Goal: Navigation & Orientation: Find specific page/section

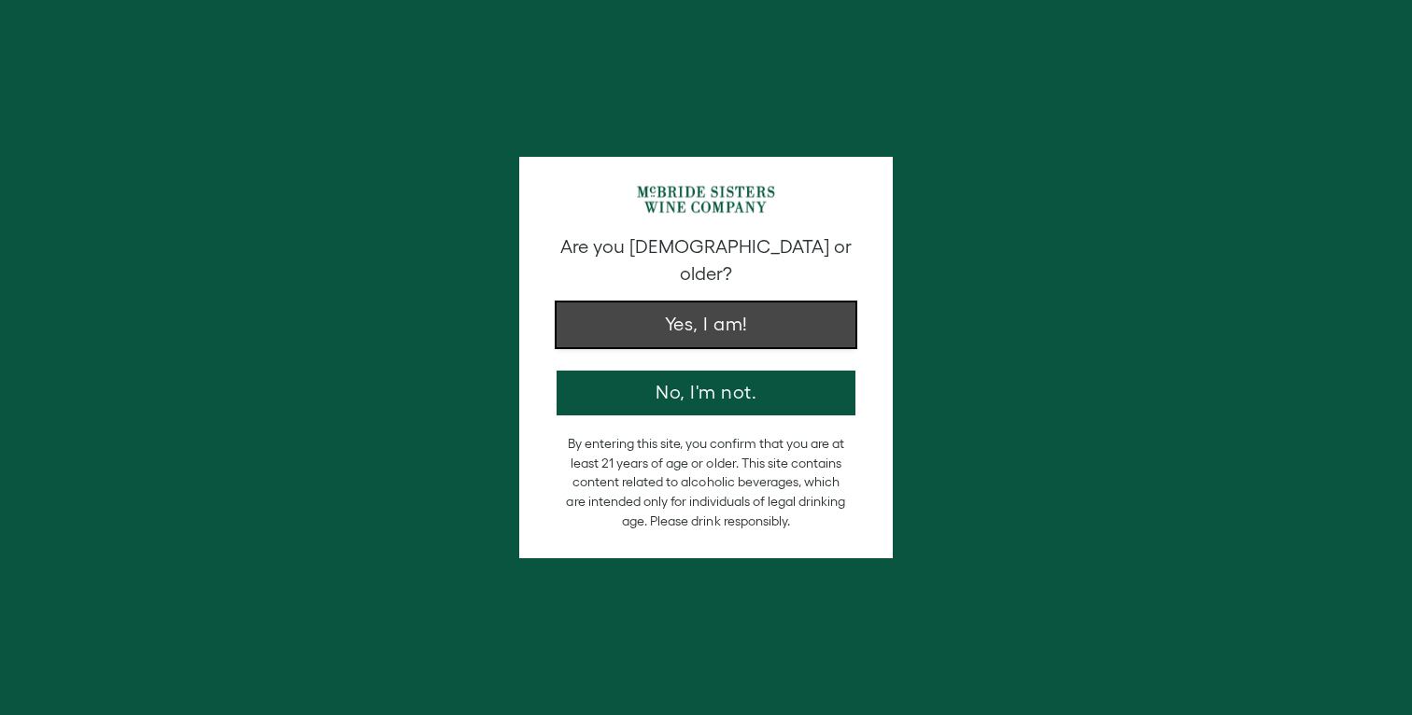
click at [700, 317] on button "Yes, I am!" at bounding box center [706, 325] width 299 height 45
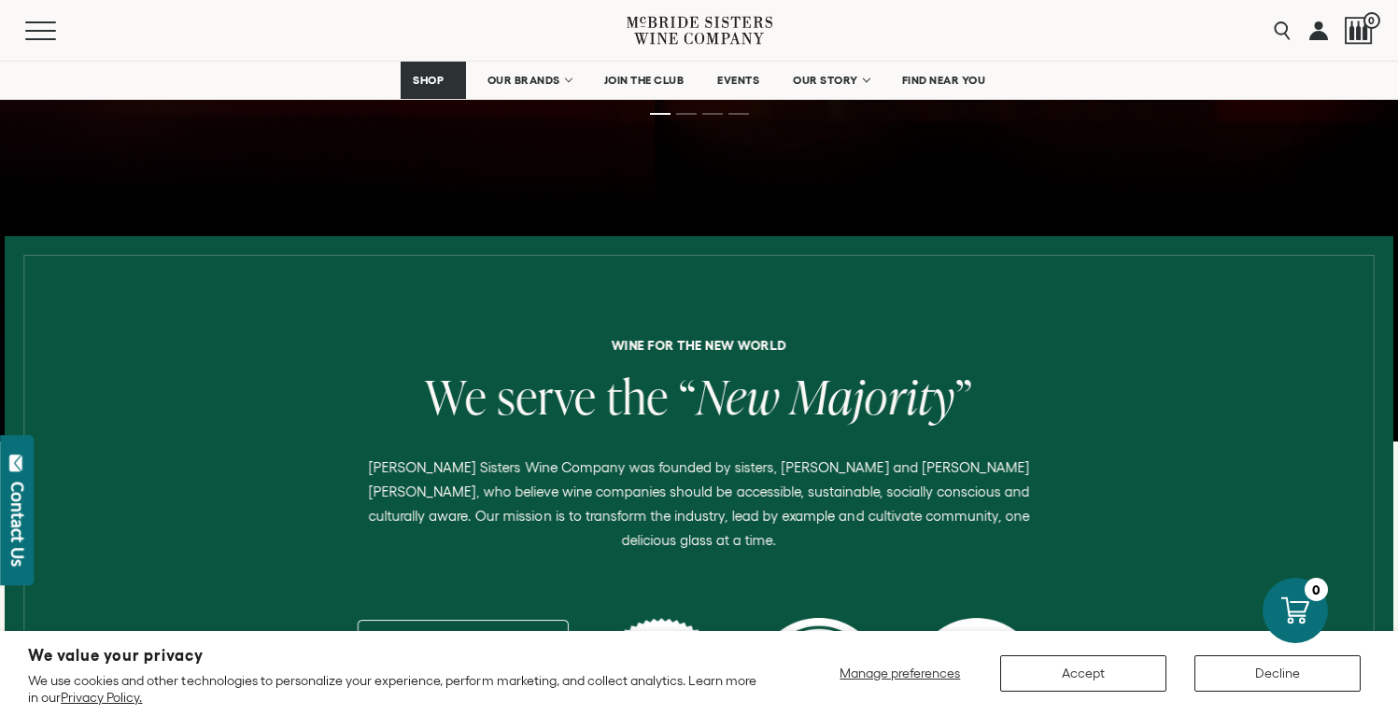
scroll to position [518, 0]
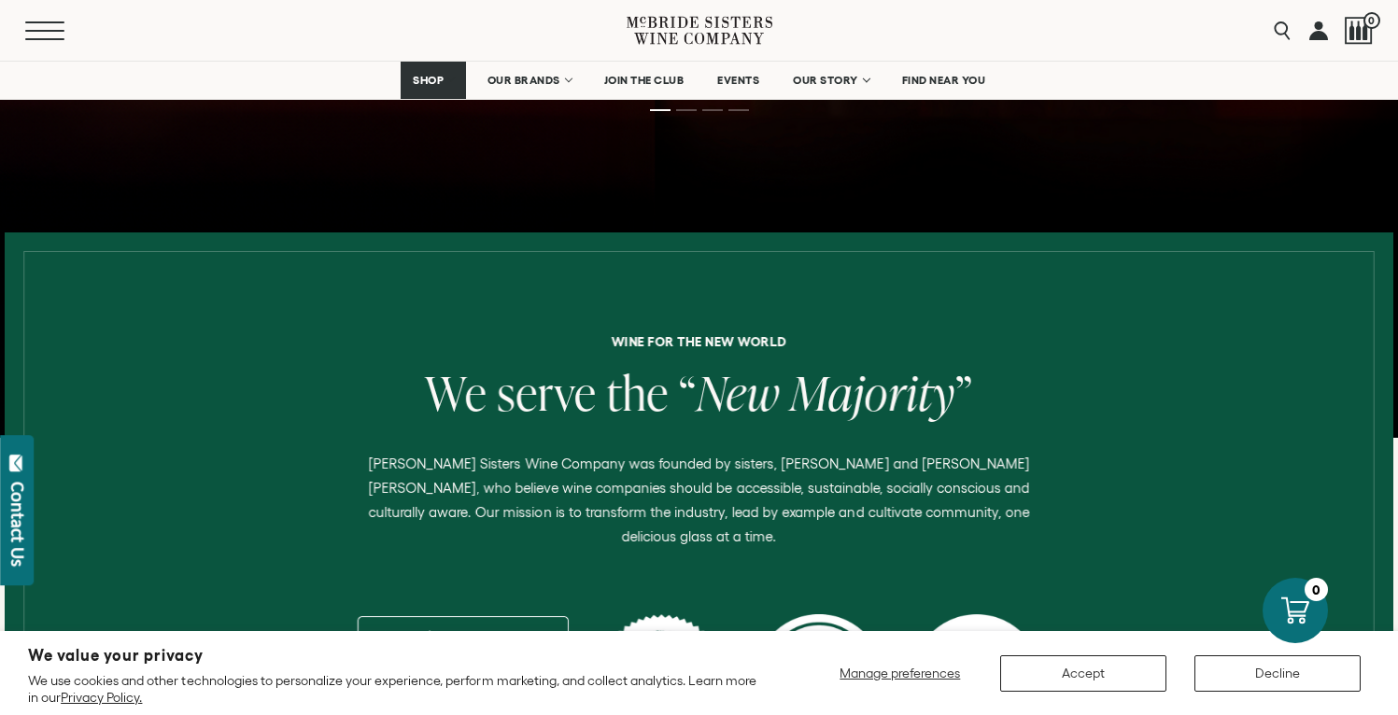
click at [33, 38] on span "Mobile Menu Trigger" at bounding box center [44, 39] width 39 height 2
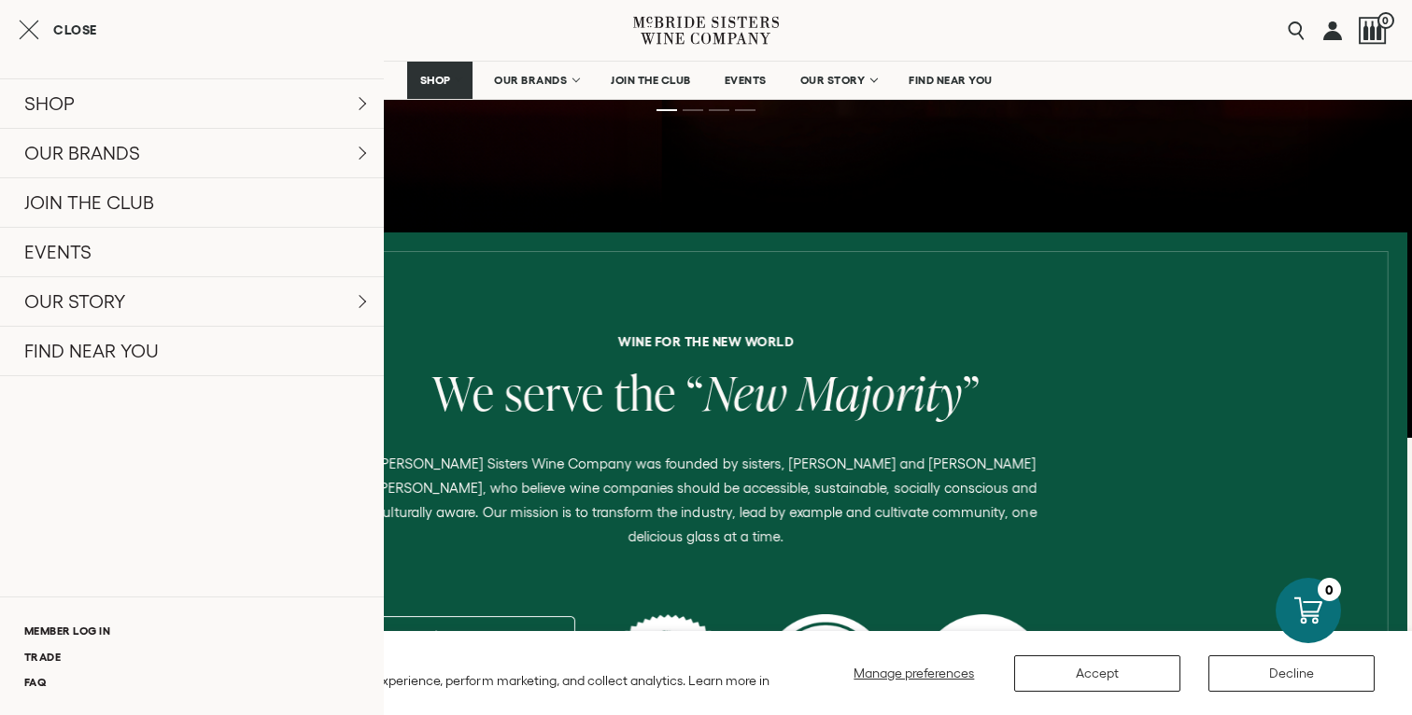
click at [16, 27] on div "Close" at bounding box center [192, 30] width 384 height 22
click at [28, 31] on line "Close cart" at bounding box center [30, 30] width 18 height 18
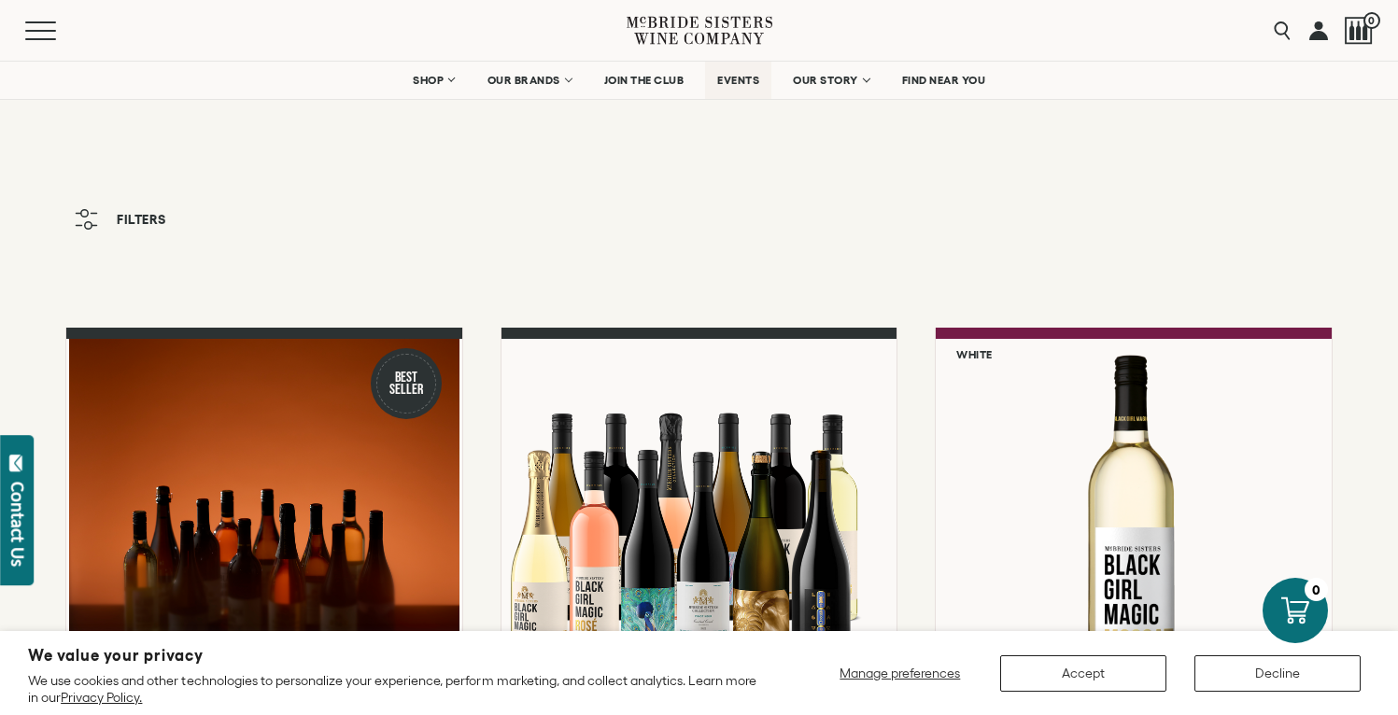
click at [740, 77] on span "EVENTS" at bounding box center [738, 80] width 42 height 13
